Goal: Navigation & Orientation: Find specific page/section

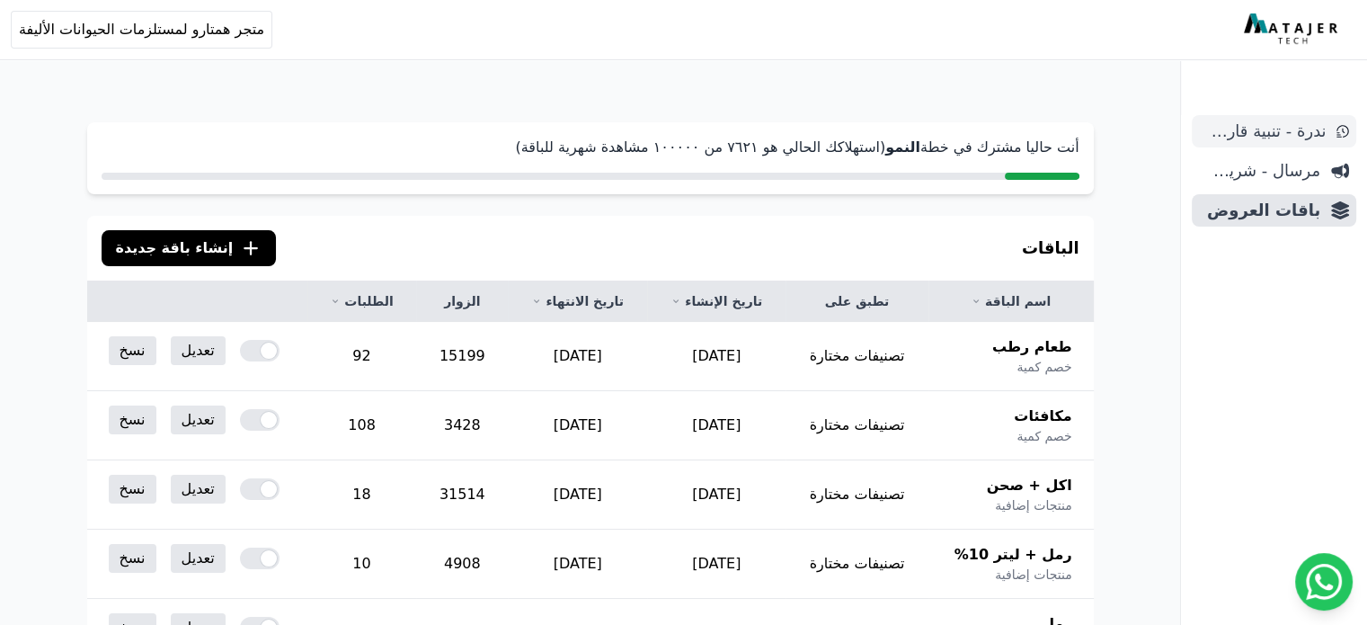
click at [1286, 134] on span "ندرة - تنبية قارب علي النفاذ" at bounding box center [1262, 131] width 127 height 25
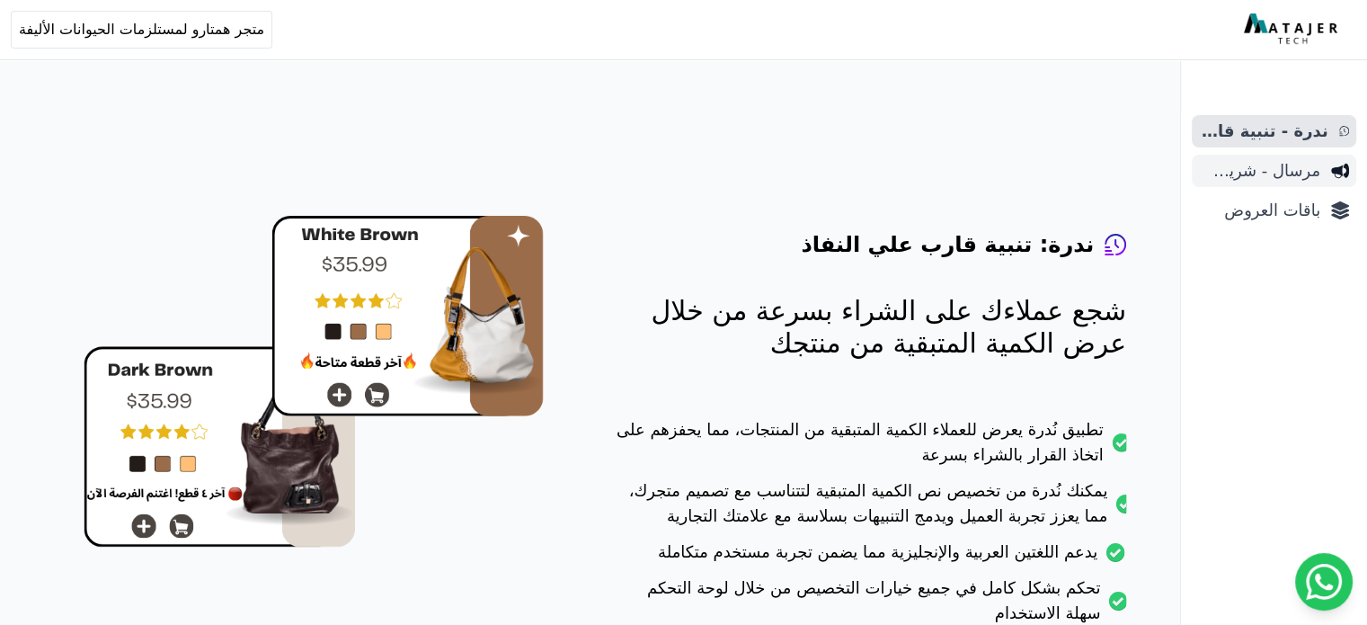
click at [1287, 165] on span "مرسال - شريط دعاية" at bounding box center [1259, 170] width 121 height 25
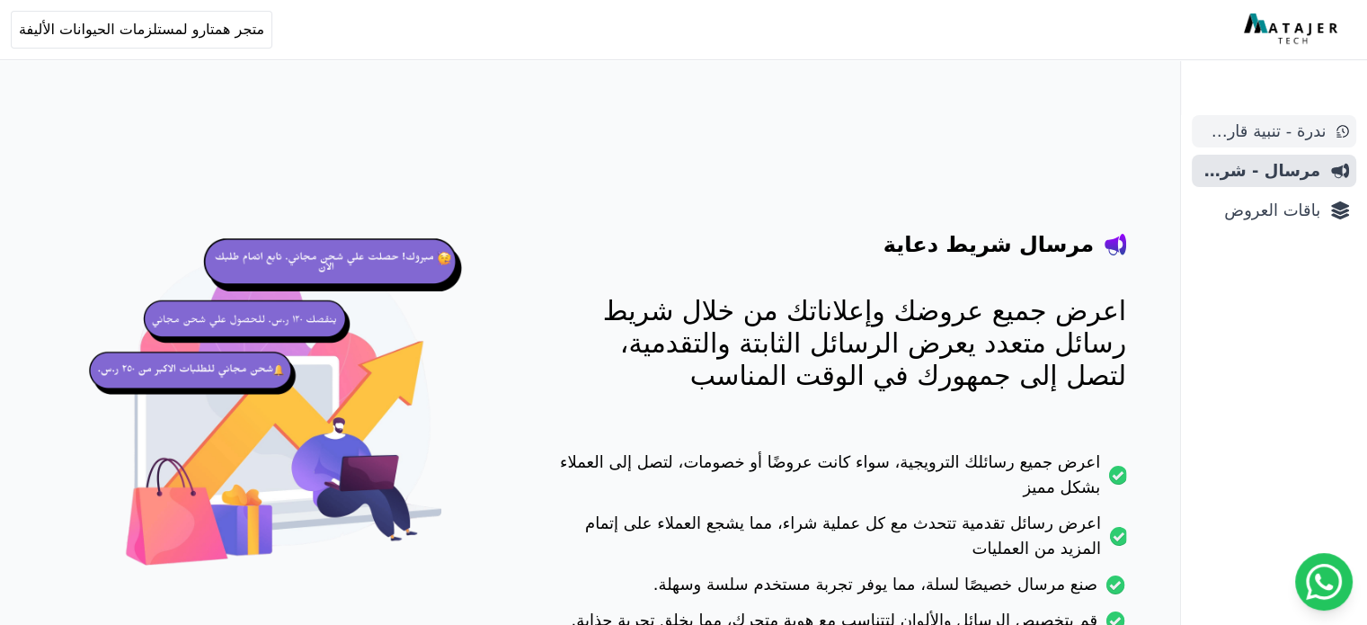
click at [1282, 133] on span "ندرة - تنبية قارب علي النفاذ" at bounding box center [1262, 131] width 127 height 25
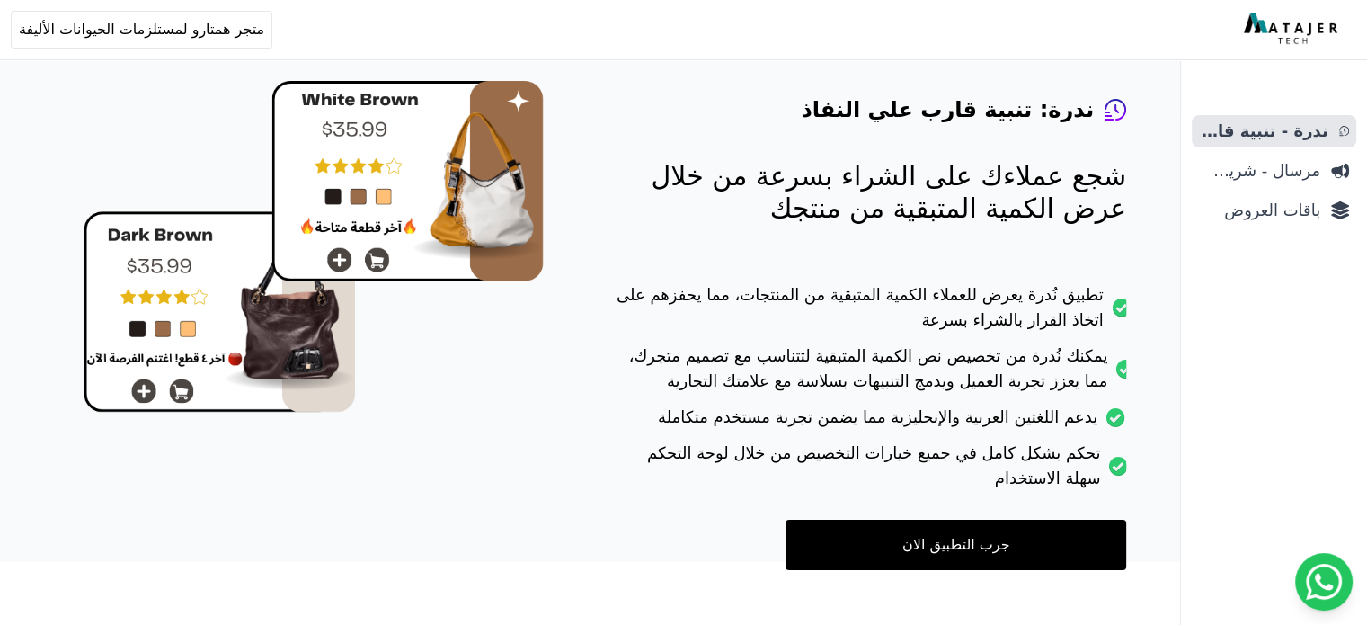
scroll to position [165, 0]
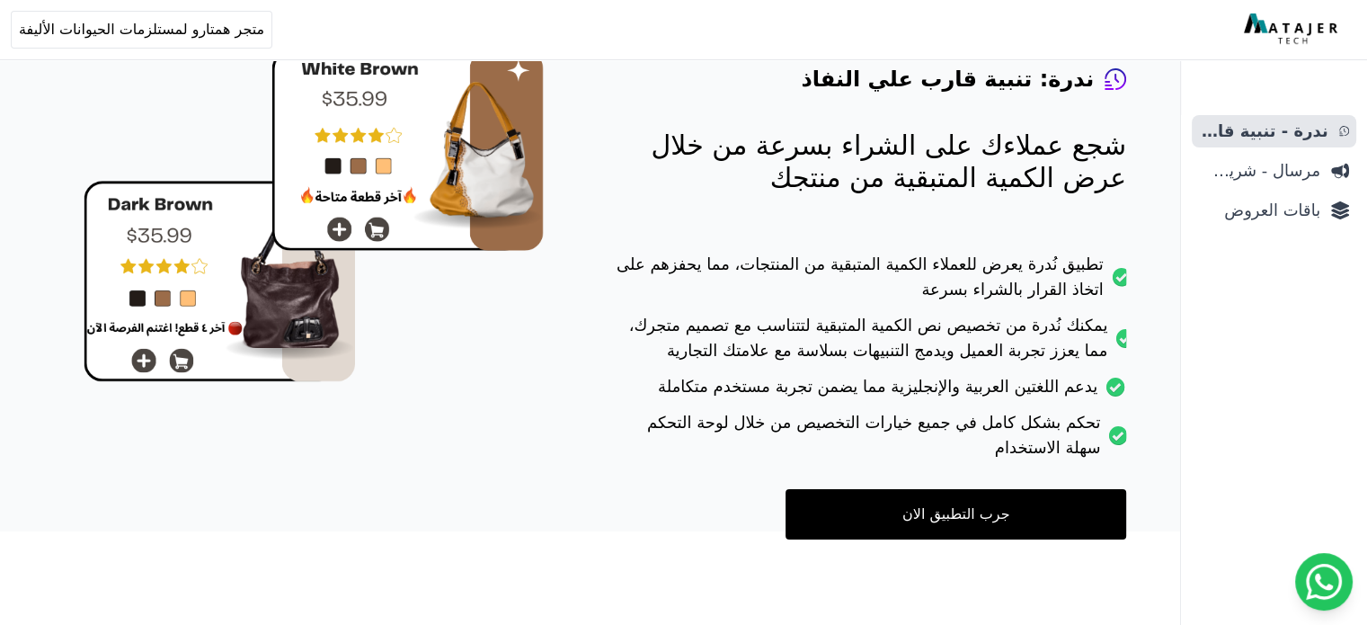
click at [942, 520] on link "جرب التطبيق الان" at bounding box center [956, 514] width 341 height 50
